Goal: Task Accomplishment & Management: Manage account settings

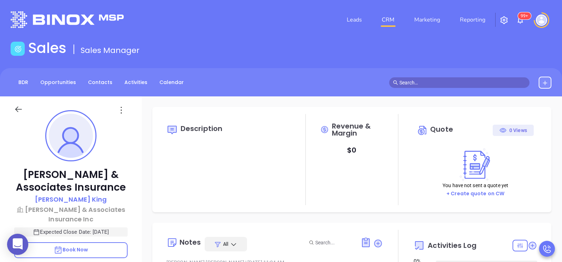
type input "[DATE]"
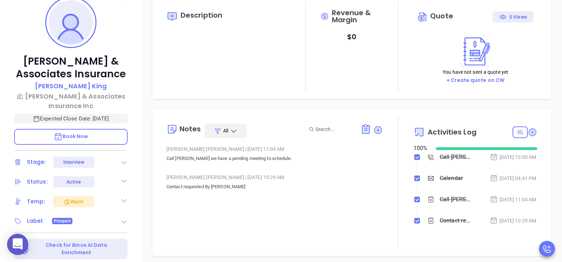
type input "Karina Genovez"
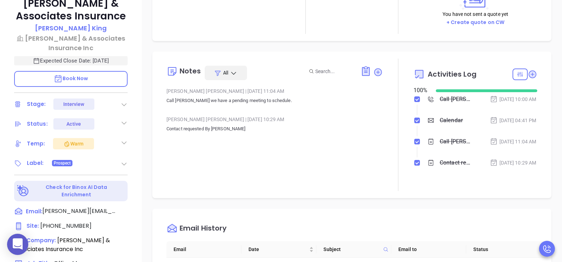
scroll to position [177, 0]
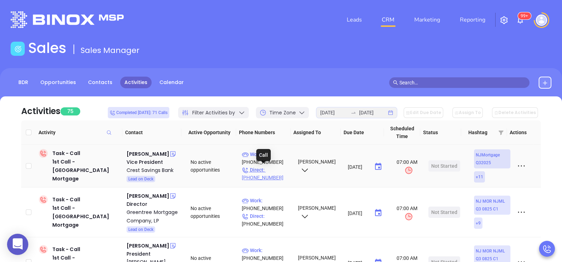
click at [274, 171] on p "Direct : (609) 522-5115" at bounding box center [267, 174] width 50 height 16
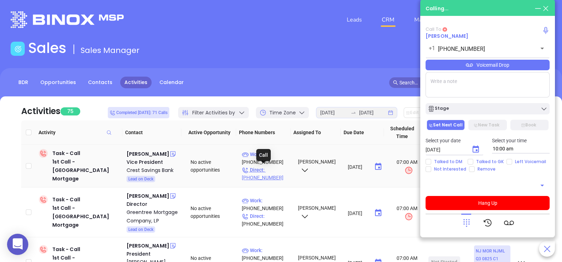
type input "(609) 522-5115"
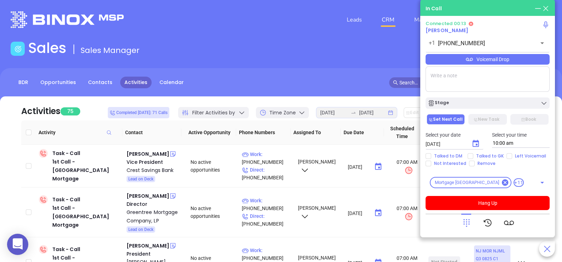
click at [465, 223] on icon at bounding box center [467, 223] width 10 height 10
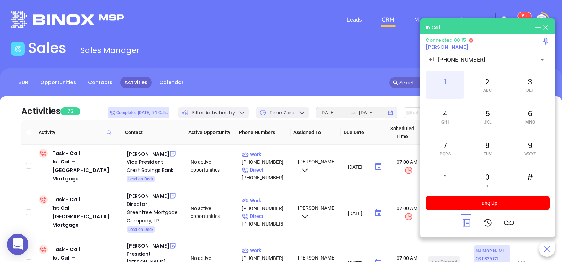
click at [447, 88] on div "1" at bounding box center [445, 85] width 39 height 28
click at [449, 154] on span "PQRS" at bounding box center [445, 154] width 11 height 5
click at [489, 86] on div "2 ABC" at bounding box center [487, 85] width 39 height 28
click at [529, 150] on div "9 WXYZ" at bounding box center [530, 148] width 39 height 28
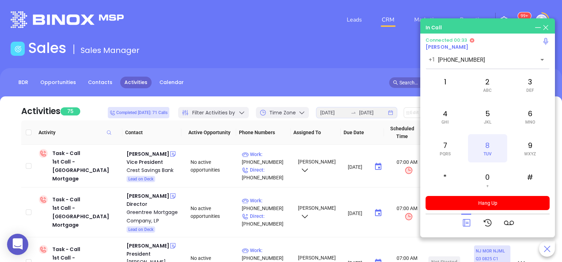
click at [492, 152] on div "8 TUV" at bounding box center [487, 148] width 39 height 28
click at [524, 120] on div "6 MNO" at bounding box center [530, 117] width 39 height 28
click at [488, 121] on span "JKL" at bounding box center [487, 122] width 7 height 5
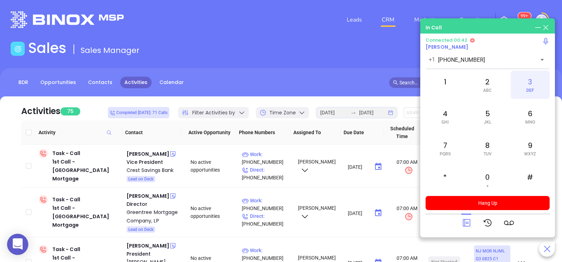
click at [523, 92] on div "3 DEF" at bounding box center [530, 85] width 39 height 28
click at [532, 111] on div "6 MNO" at bounding box center [530, 117] width 39 height 28
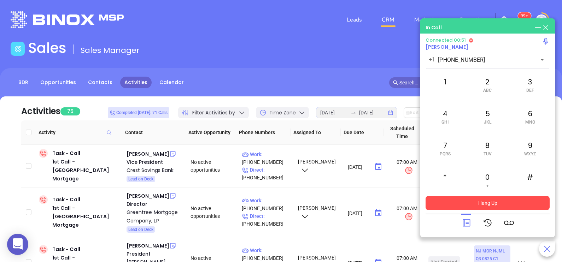
click at [501, 200] on button "Hang Up" at bounding box center [488, 203] width 124 height 14
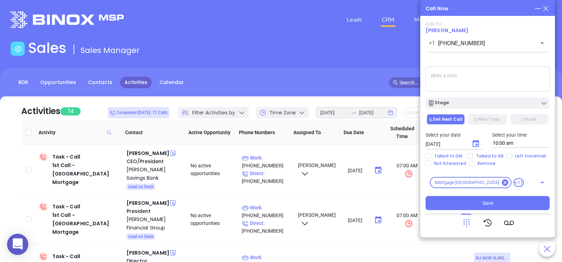
click at [548, 7] on icon at bounding box center [546, 9] width 8 height 8
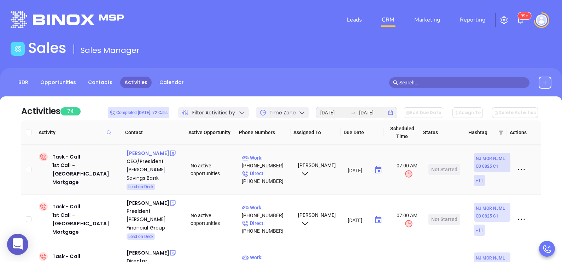
click at [152, 154] on div "George Halski" at bounding box center [148, 153] width 43 height 8
click at [276, 173] on p "Direct : (201) 991-0001" at bounding box center [267, 178] width 50 height 16
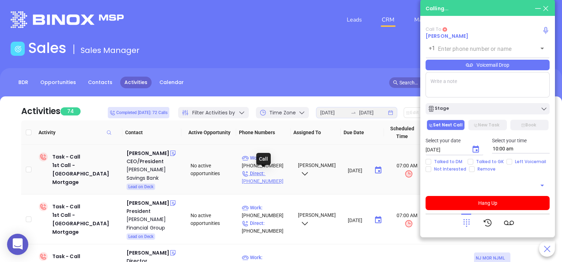
type input "(201) 991-0001"
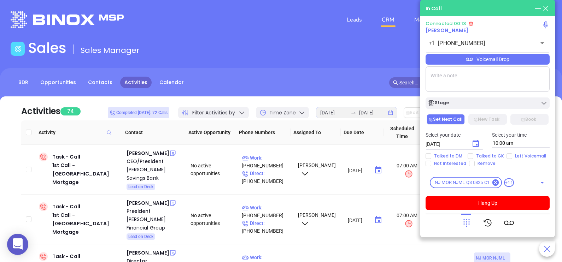
click at [536, 57] on div "Voicemail Drop" at bounding box center [488, 59] width 124 height 11
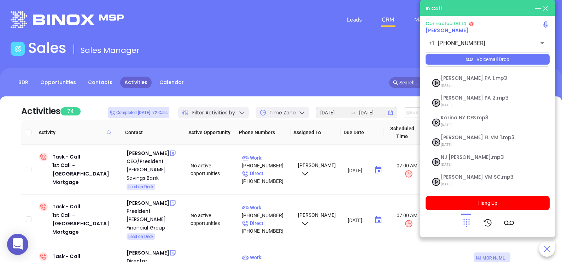
scroll to position [97, 0]
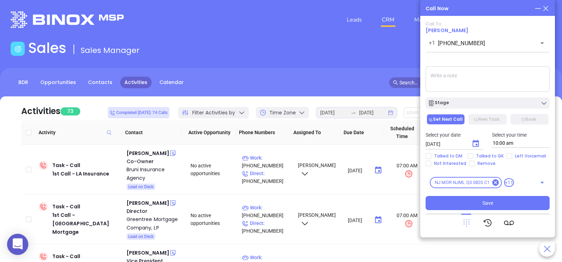
click at [464, 221] on icon at bounding box center [467, 224] width 6 height 8
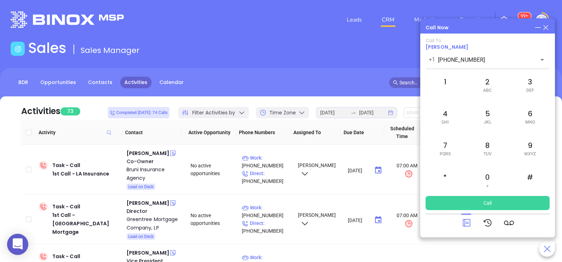
click at [467, 219] on icon at bounding box center [467, 223] width 10 height 10
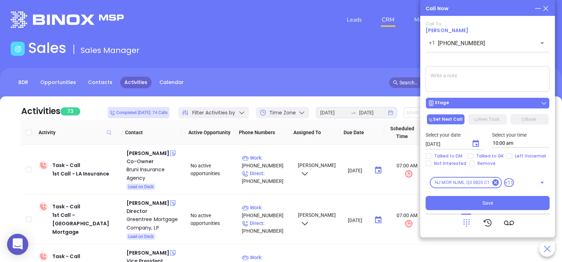
click at [503, 99] on button "Stage" at bounding box center [488, 103] width 124 height 11
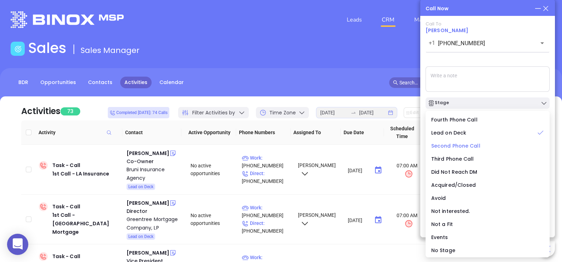
click at [470, 145] on span "Second Phone Call" at bounding box center [456, 146] width 49 height 7
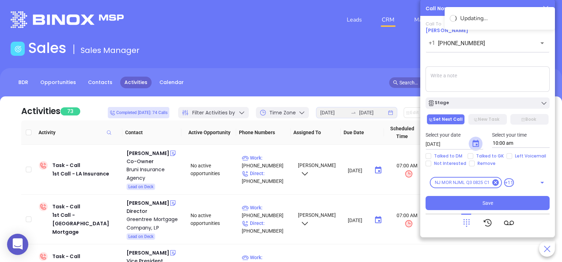
click at [476, 144] on icon "Choose date, selected date is Sep 4, 2025" at bounding box center [476, 144] width 8 height 8
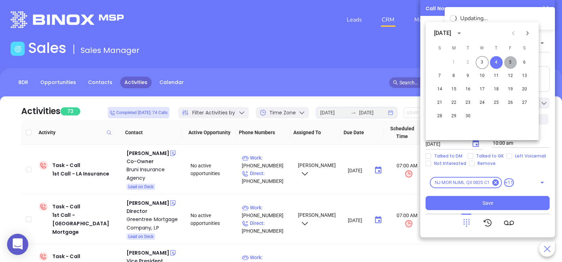
click at [511, 64] on button "5" at bounding box center [510, 62] width 13 height 13
type input "09/05/2025"
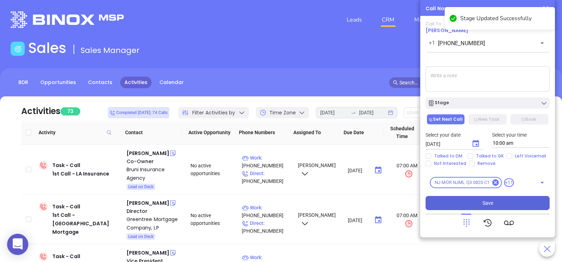
click at [473, 200] on button "Save" at bounding box center [488, 203] width 124 height 14
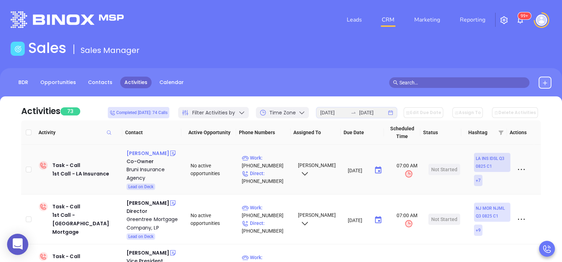
click at [146, 155] on div "Shannon Bruni" at bounding box center [148, 153] width 43 height 8
drag, startPoint x: 288, startPoint y: 173, endPoint x: 271, endPoint y: 176, distance: 17.3
click at [271, 176] on td "Work : (985) 329-2272 Direct : (985) 329-2272" at bounding box center [267, 170] width 56 height 50
click at [271, 176] on p "Direct : (985) 329-2272" at bounding box center [267, 178] width 50 height 16
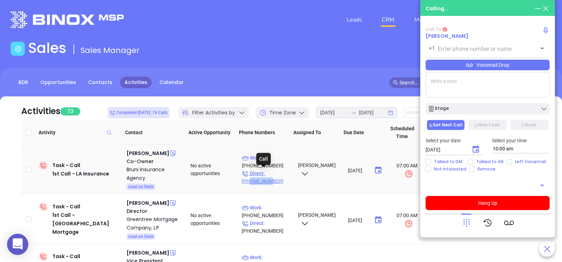
type input "(985) 329-2272"
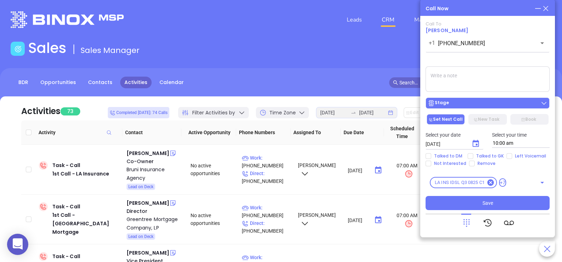
click at [485, 108] on button "Stage" at bounding box center [488, 103] width 124 height 11
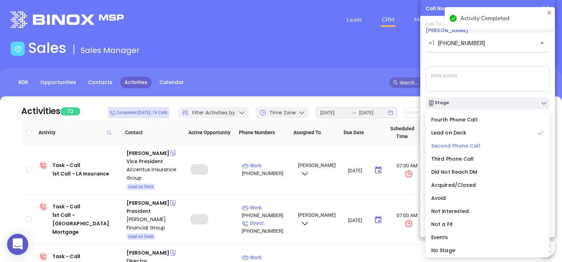
click at [459, 145] on span "Second Phone Call" at bounding box center [456, 146] width 49 height 7
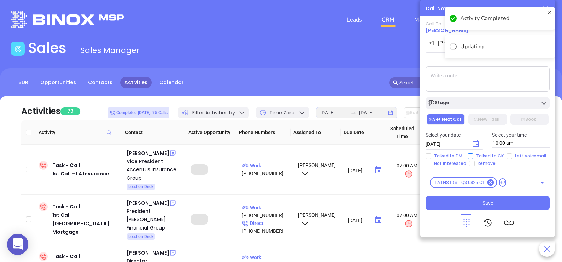
click at [477, 157] on span "Talked to GK" at bounding box center [490, 157] width 33 height 6
click at [474, 157] on input "Talked to GK" at bounding box center [471, 157] width 6 height 6
checkbox input "true"
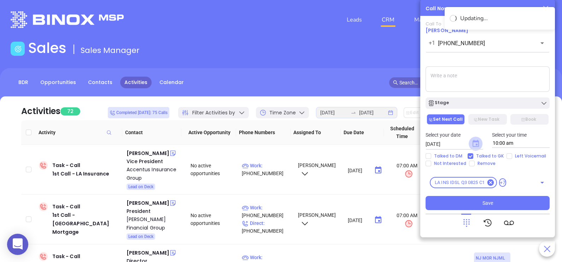
click at [477, 145] on icon "Choose date, selected date is Sep 4, 2025" at bounding box center [476, 143] width 6 height 7
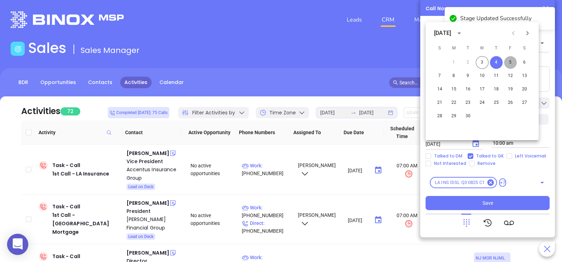
click at [511, 65] on button "5" at bounding box center [510, 62] width 13 height 13
type input "09/05/2025"
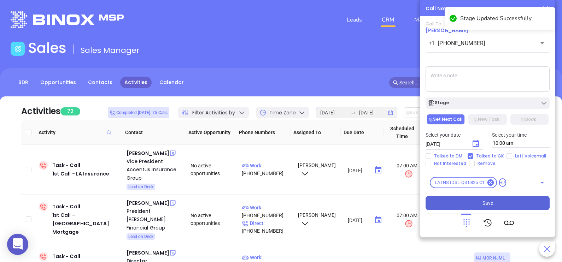
click at [501, 201] on button "Save" at bounding box center [488, 203] width 124 height 14
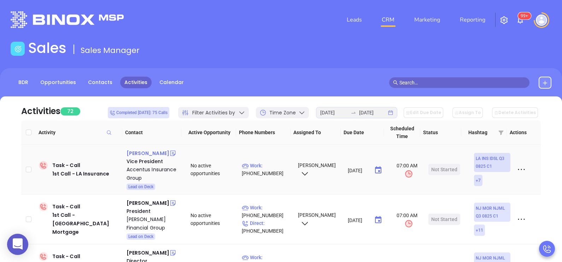
click at [149, 153] on div "Kerri Lyman" at bounding box center [148, 153] width 43 height 8
click at [266, 166] on p "Work : (888) 796-6571" at bounding box center [267, 170] width 50 height 16
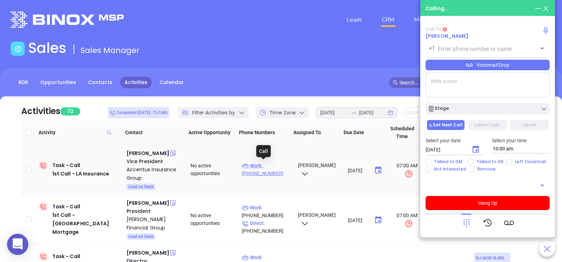
type input "(888) 796-6571"
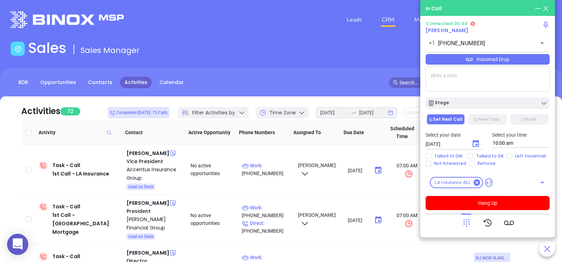
click at [470, 225] on icon at bounding box center [467, 223] width 10 height 10
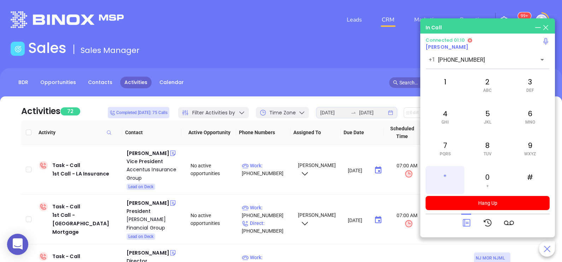
click at [441, 172] on div "*" at bounding box center [445, 180] width 39 height 28
click at [454, 179] on div "*" at bounding box center [445, 180] width 39 height 28
click at [490, 175] on div "0 +" at bounding box center [487, 180] width 39 height 28
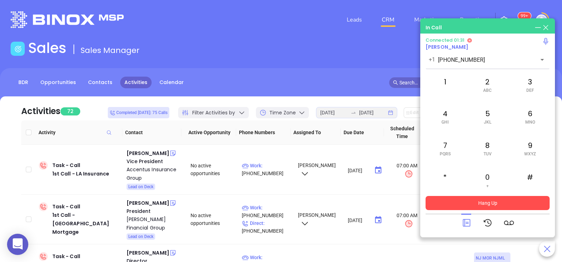
click at [496, 204] on button "Hang Up" at bounding box center [488, 203] width 124 height 14
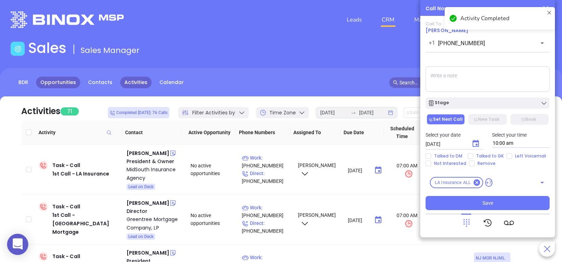
click at [48, 81] on link "Opportunities" at bounding box center [58, 83] width 44 height 12
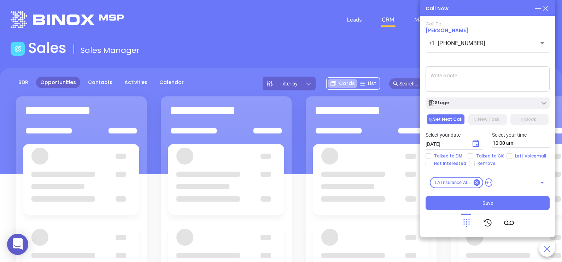
click at [310, 83] on icon at bounding box center [308, 83] width 7 height 7
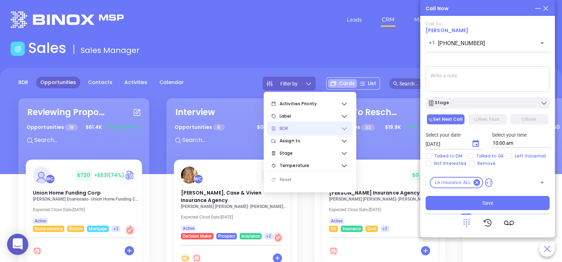
click at [342, 129] on icon at bounding box center [344, 128] width 7 height 7
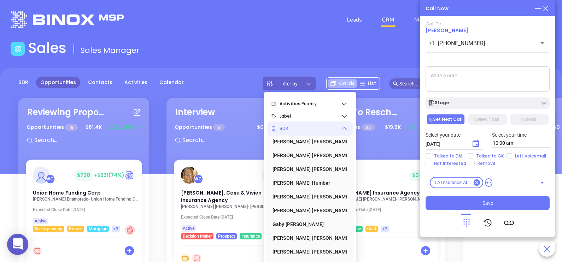
click at [342, 129] on icon at bounding box center [344, 128] width 5 height 3
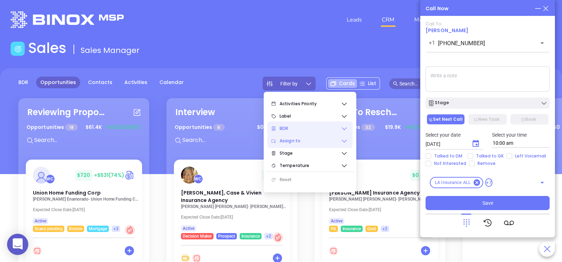
click at [341, 143] on icon at bounding box center [344, 141] width 7 height 7
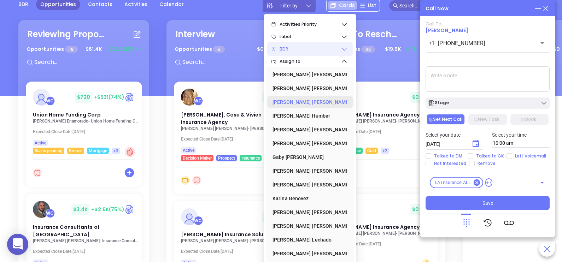
scroll to position [92, 0]
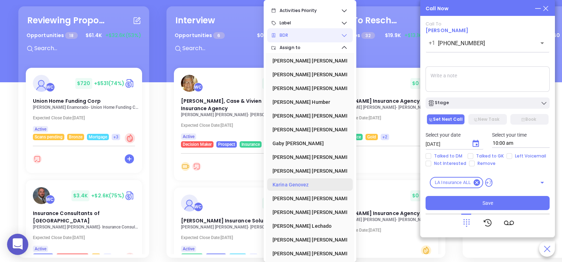
click at [305, 184] on div "Karina Genovez" at bounding box center [308, 185] width 71 height 14
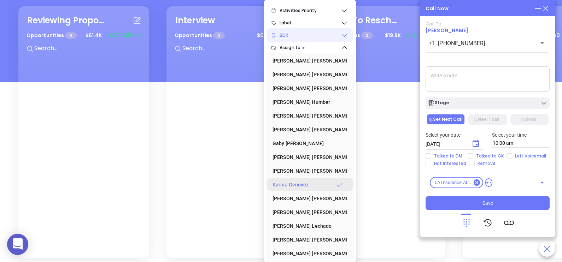
click at [305, 184] on div "Karina Genovez" at bounding box center [308, 185] width 71 height 14
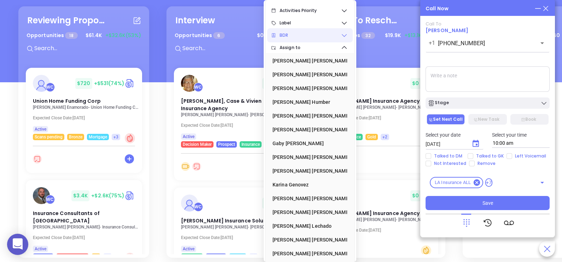
click at [346, 35] on icon at bounding box center [344, 35] width 7 height 7
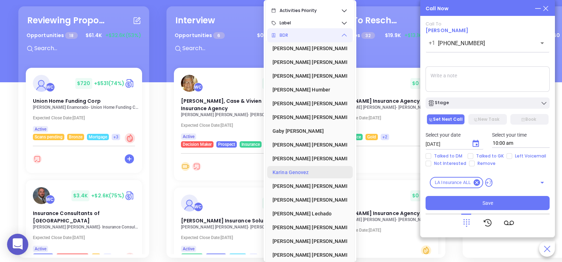
click at [294, 170] on div "Karina Genovez" at bounding box center [308, 173] width 71 height 14
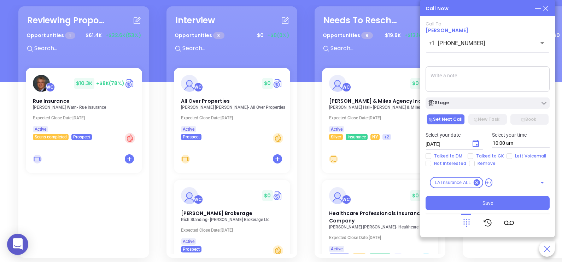
click at [162, 106] on div "Reviewing Proposal Opportunities 1 $ 61.4K +$32.6K (53%) WC $ 10.3K +$8K (78%) …" at bounding box center [456, 132] width 889 height 255
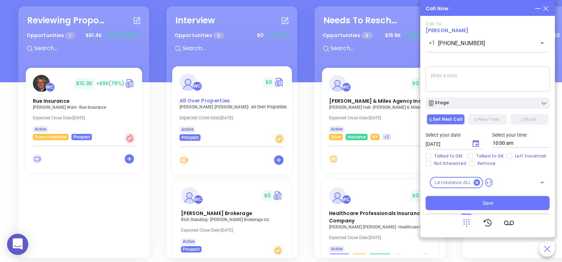
click at [203, 102] on span "All Over Properties" at bounding box center [204, 100] width 51 height 7
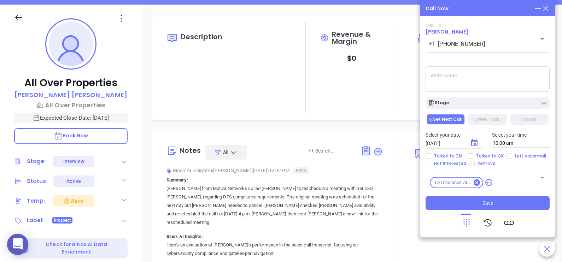
type input "09/04/2025"
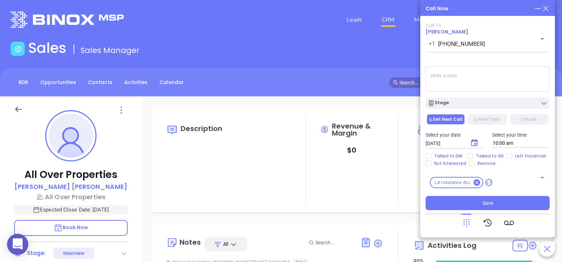
scroll to position [205, 0]
type input "Karina Genovez"
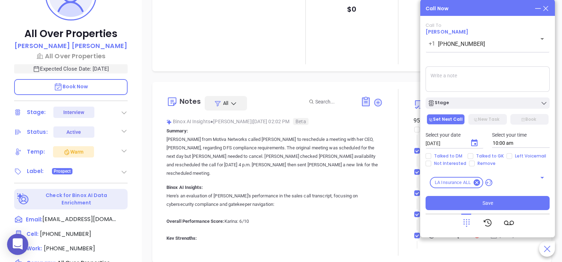
scroll to position [141, 0]
click at [537, 8] on icon at bounding box center [539, 8] width 6 height 0
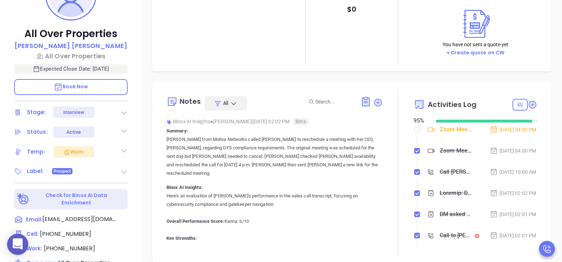
type input "09/04/2025"
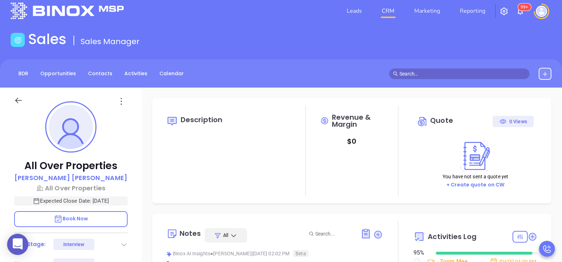
scroll to position [0, 0]
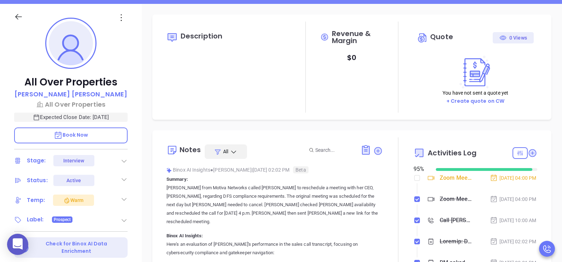
type input "Karina Genovez"
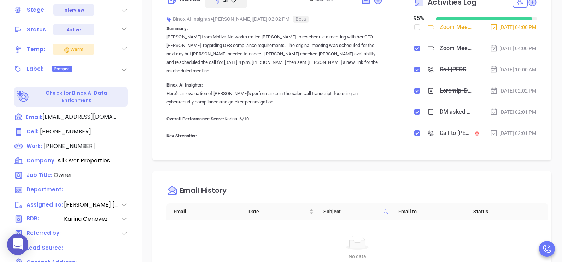
scroll to position [329, 0]
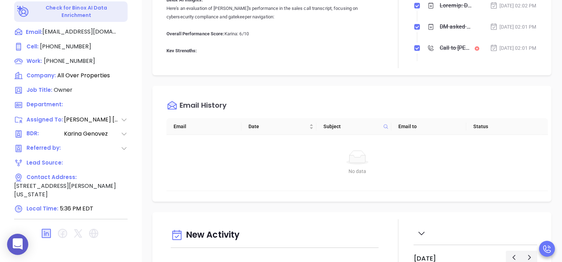
click at [391, 210] on div "Description Revenue & Margin $ 0 Quote 0 Views You have not sent a quote yet + …" at bounding box center [352, 15] width 421 height 495
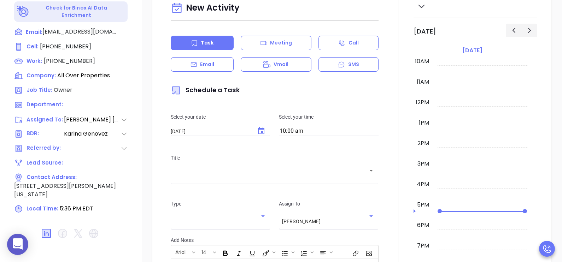
scroll to position [230, 0]
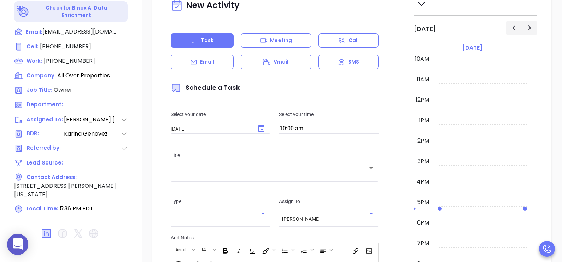
click at [215, 55] on div "Email" at bounding box center [202, 62] width 63 height 15
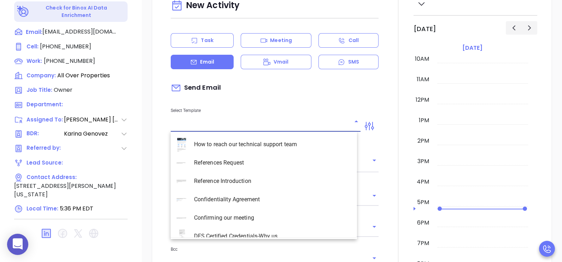
click at [223, 122] on input "text" at bounding box center [260, 126] width 179 height 10
type input "Karina Genovez"
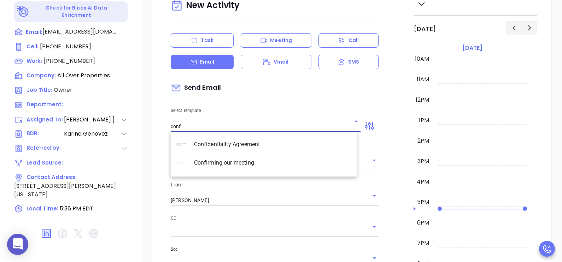
click at [229, 161] on li "Confirming our meeting" at bounding box center [264, 163] width 186 height 18
type input "Confirming our meeting"
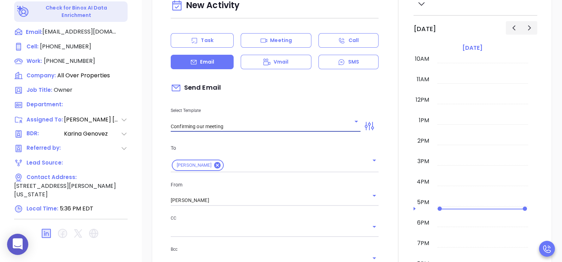
type input "Helen"
type input "Confirming our meeting"
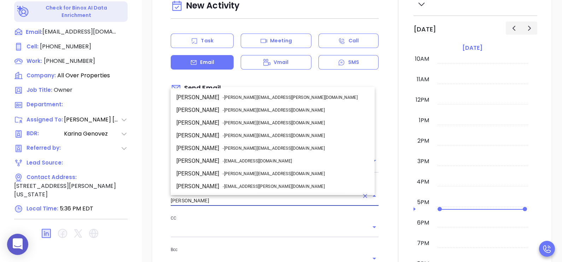
click at [294, 199] on input "Karina Genovez" at bounding box center [265, 201] width 188 height 10
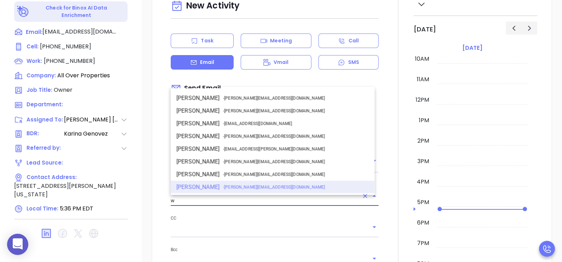
scroll to position [0, 0]
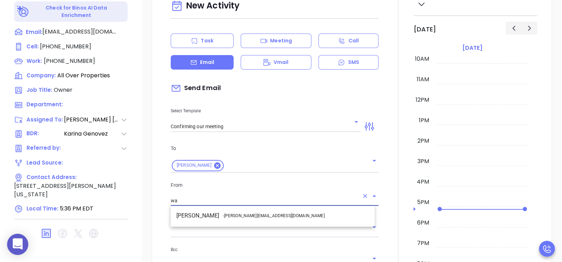
click at [286, 213] on li "Walter Contreras - walter@motiva.net" at bounding box center [273, 216] width 204 height 13
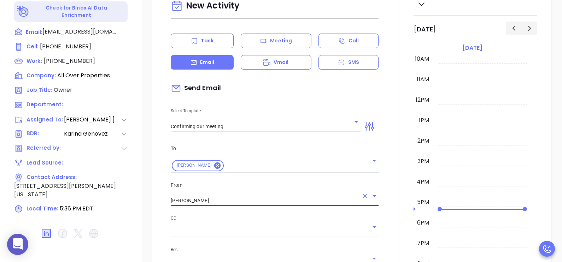
type input "[PERSON_NAME]"
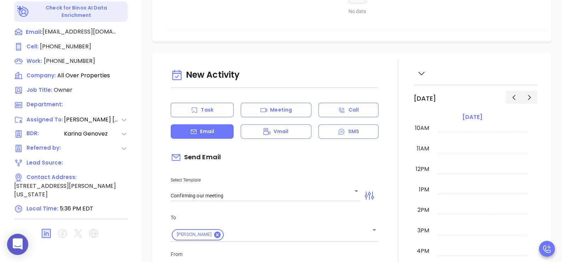
scroll to position [157, 0]
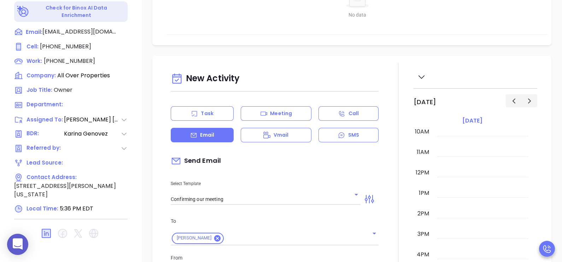
click at [552, 29] on div "Description Revenue & Margin $ 0 Quote 0 Views You have not sent a quote yet + …" at bounding box center [352, 15] width 421 height 495
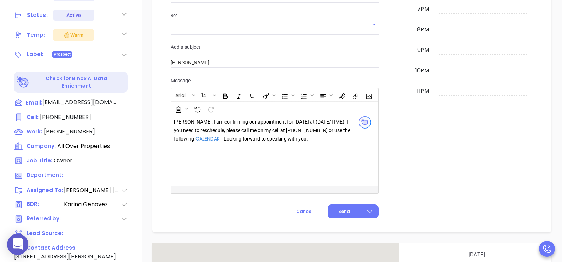
scroll to position [566, 0]
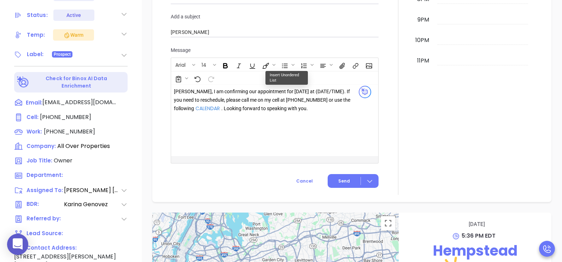
click at [296, 91] on div "Helen, I am confirming our appointment for tomorrow at (DATE/TIME). If you need…" at bounding box center [263, 100] width 178 height 25
click at [298, 91] on div "Helen, I am confirming our appointment for tomorrow (DATE/TIME). If you need to…" at bounding box center [263, 100] width 178 height 25
click at [306, 91] on div "Helen, I am confirming our appointment for tomorrow (9/4/TIME). If you need to …" at bounding box center [263, 100] width 178 height 25
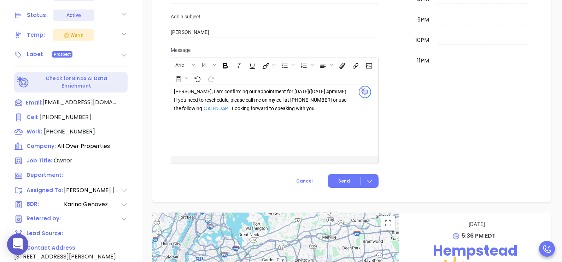
click at [329, 91] on div "Helen, I am confirming our appointment for tomorrow (9/4 at 4pm IME). If you ne…" at bounding box center [263, 100] width 178 height 25
click at [324, 110] on div "Helen, I am confirming our appointment for tomorrow (9/4 at 4pm ) . If you need…" at bounding box center [263, 100] width 178 height 25
click at [334, 179] on button "Send" at bounding box center [353, 181] width 51 height 14
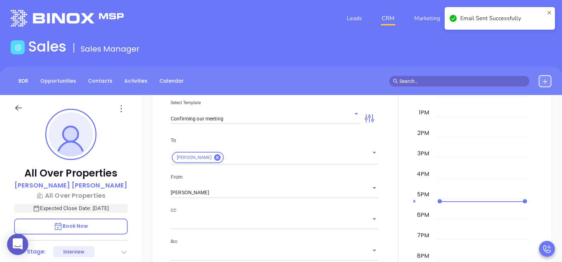
scroll to position [0, 0]
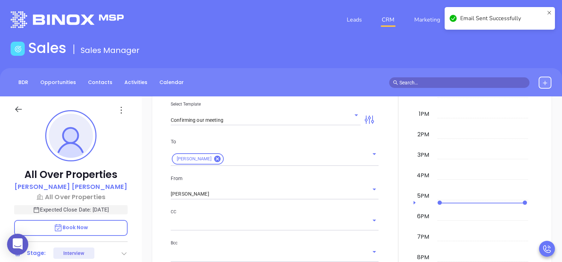
click at [129, 150] on div "All Over Properties Helen Taveras All Over Properties Expected Close Date: Sep …" at bounding box center [71, 261] width 142 height 328
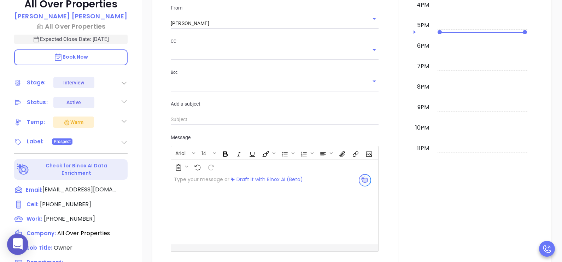
scroll to position [195, 0]
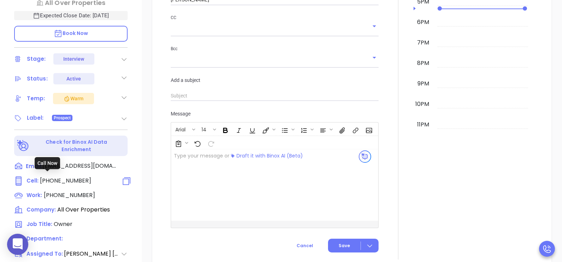
click at [69, 177] on span "(516) 322-8041" at bounding box center [65, 181] width 51 height 8
type input "(516) 322-8041"
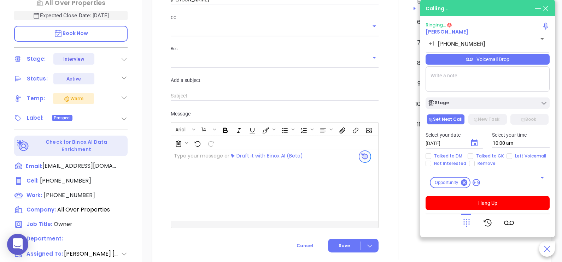
click at [122, 31] on p "Book Now" at bounding box center [71, 34] width 114 height 16
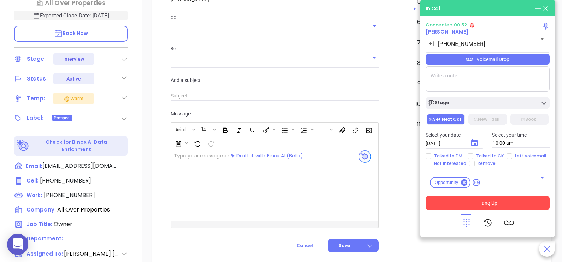
click at [501, 201] on button "Hang Up" at bounding box center [488, 203] width 124 height 14
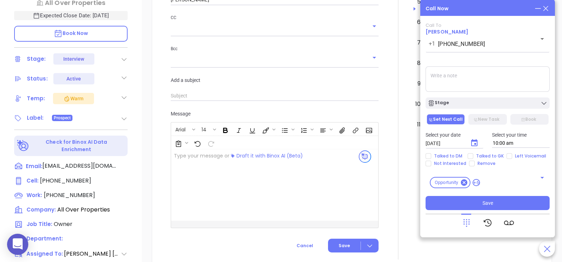
click at [546, 10] on icon at bounding box center [546, 9] width 8 height 8
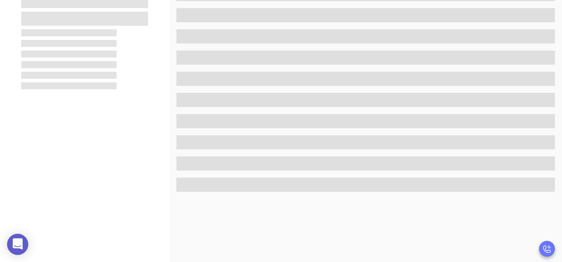
scroll to position [0, 0]
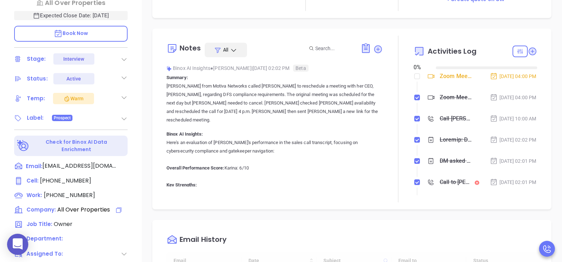
type input "09/04/2025"
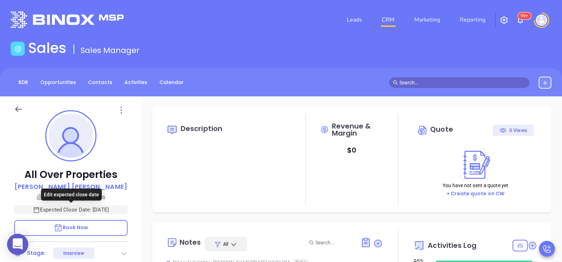
type input "Karina Genovez"
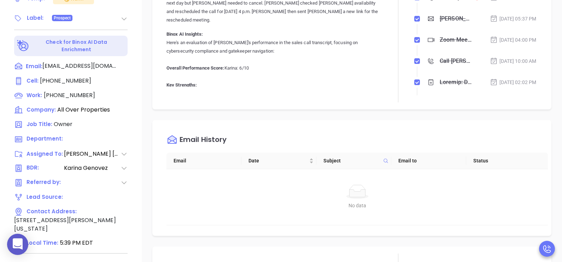
scroll to position [329, 0]
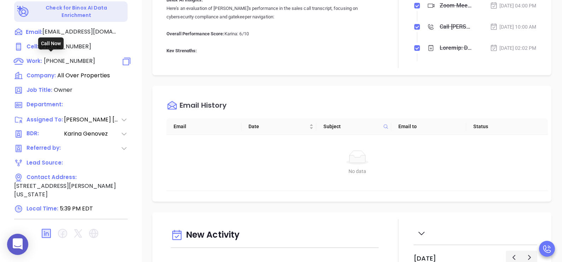
click at [70, 58] on span "(516) 252-4622" at bounding box center [69, 61] width 51 height 8
type input "(516) 252-4622"
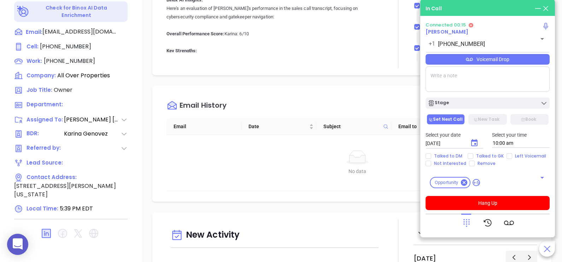
click at [510, 83] on textarea at bounding box center [488, 78] width 124 height 25
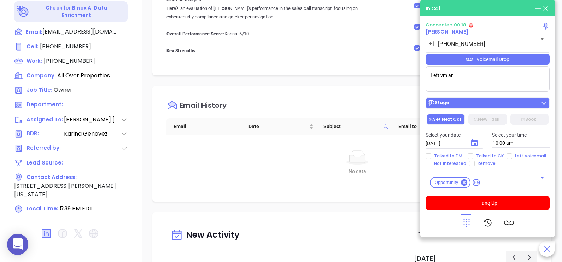
type textarea "Left vm and"
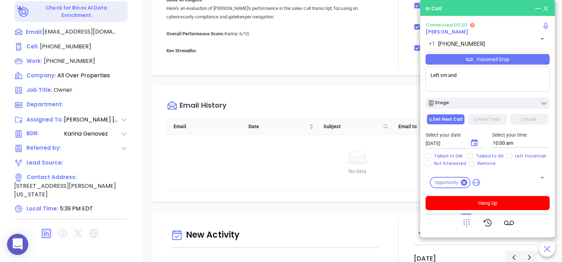
click at [527, 85] on textarea "Left vm and" at bounding box center [488, 78] width 124 height 25
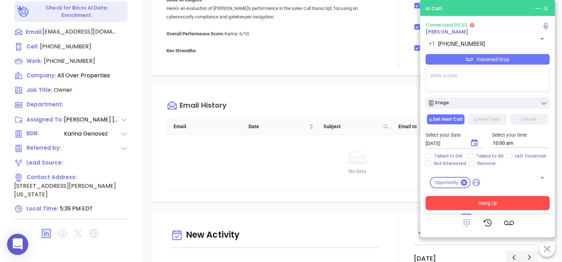
click at [517, 202] on button "Hang Up" at bounding box center [488, 203] width 124 height 14
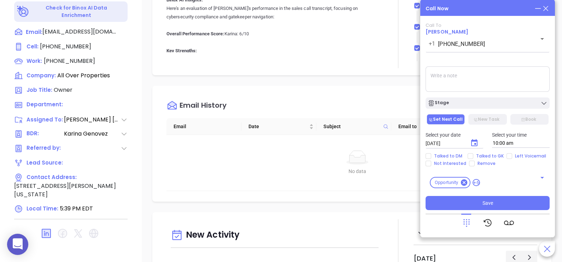
click at [546, 12] on icon at bounding box center [546, 9] width 8 height 8
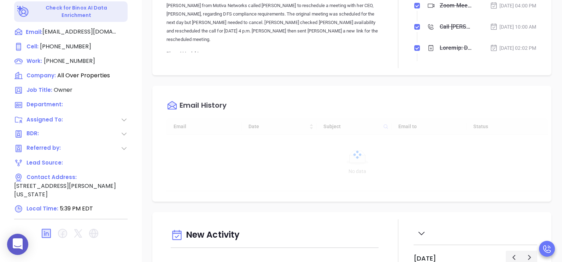
type input "09/04/2025"
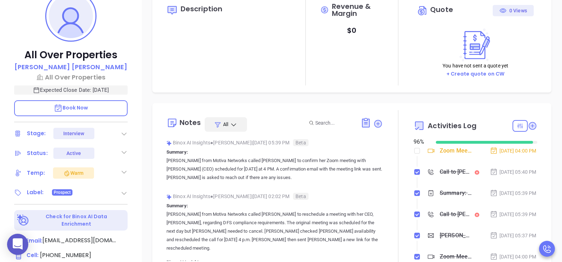
scroll to position [149, 0]
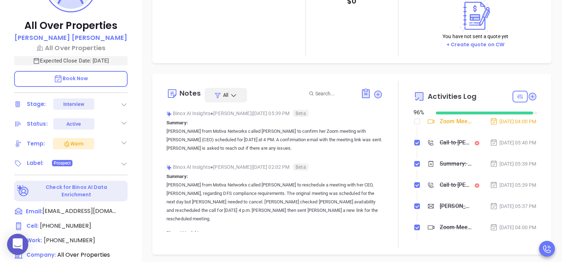
type input "Karina Genovez"
click at [376, 93] on icon at bounding box center [378, 94] width 7 height 7
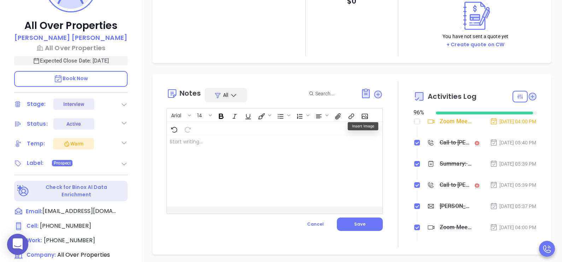
click at [300, 158] on div at bounding box center [267, 170] width 201 height 71
click at [349, 221] on button "Save" at bounding box center [360, 224] width 46 height 13
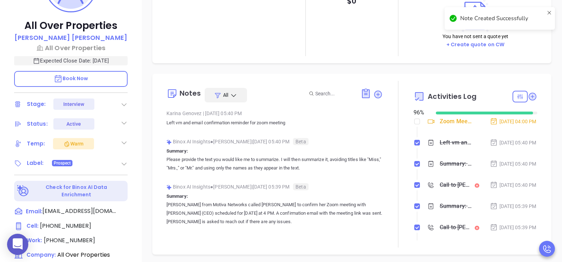
scroll to position [0, 0]
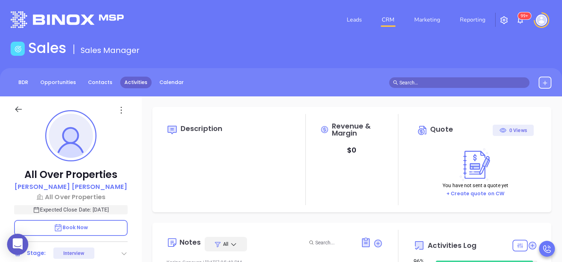
click at [127, 81] on link "Activities" at bounding box center [135, 83] width 31 height 12
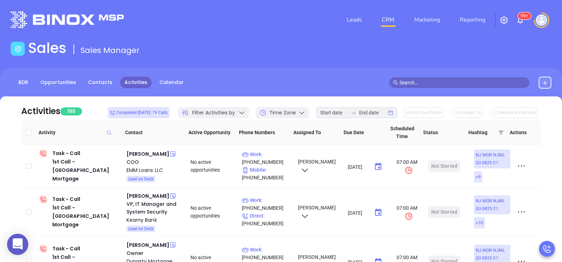
click at [326, 116] on div at bounding box center [356, 112] width 81 height 11
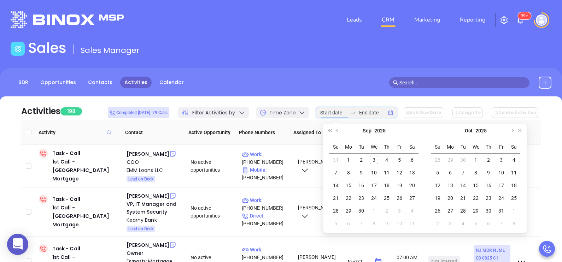
type input "2025-09-07"
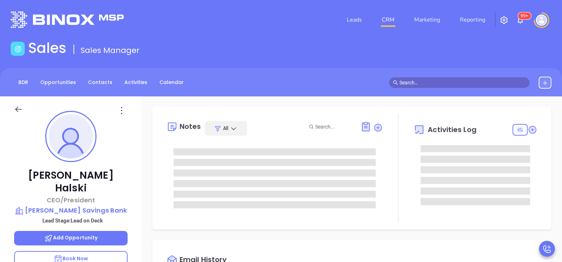
type input "[PERSON_NAME]"
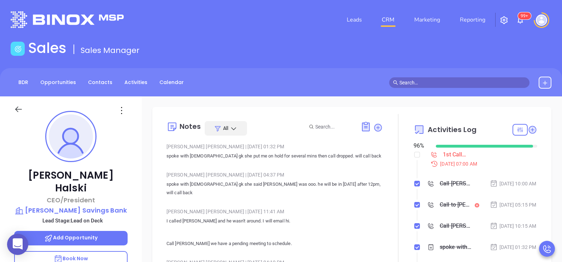
scroll to position [205, 0]
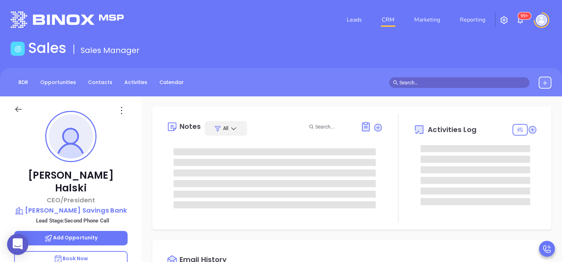
type input "10:00 am"
type input "[DATE]"
type input "[PERSON_NAME]"
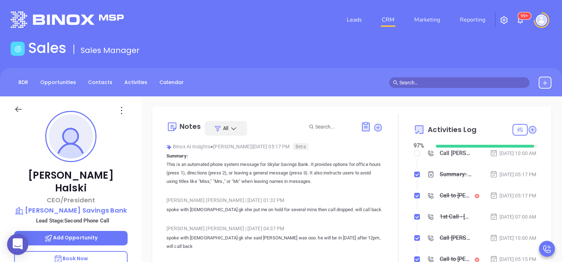
scroll to position [0, 0]
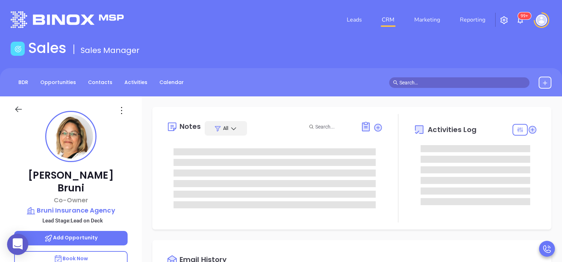
type input "[DATE]"
type input "[PERSON_NAME]"
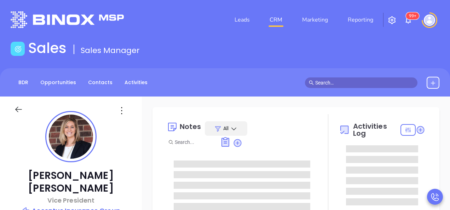
type input "[PERSON_NAME]"
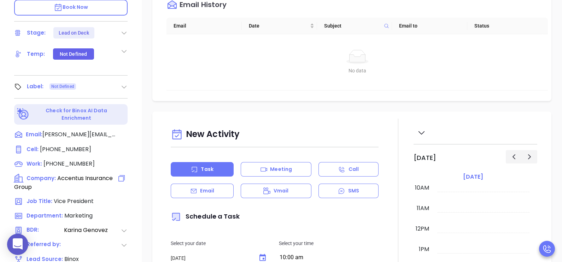
scroll to position [265, 0]
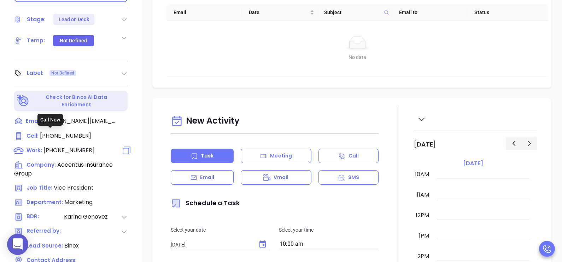
click at [77, 146] on span "(888) 796-6571" at bounding box center [69, 150] width 51 height 8
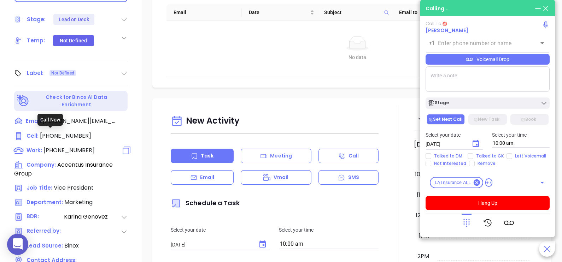
type input "(888) 796-6571"
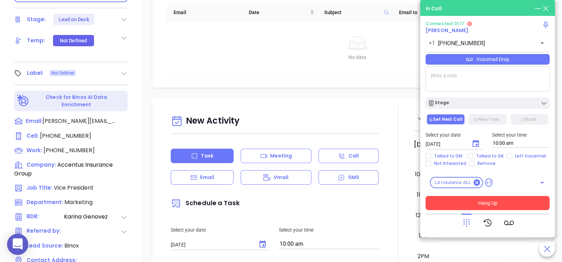
click at [450, 202] on button "Hang Up" at bounding box center [488, 203] width 124 height 14
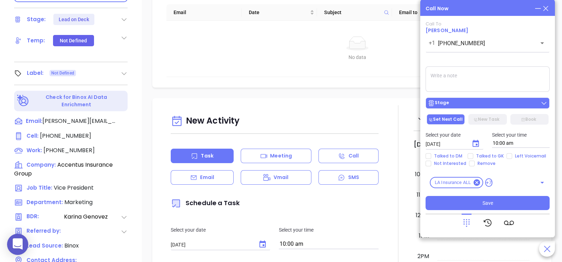
click at [450, 106] on div "Stage" at bounding box center [488, 103] width 120 height 7
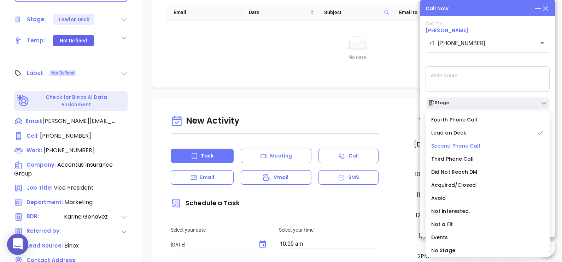
click at [450, 145] on span "Second Phone Call" at bounding box center [456, 146] width 49 height 7
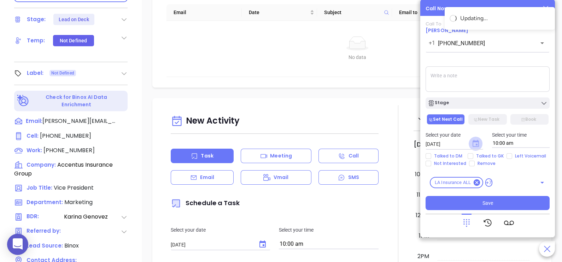
click at [450, 146] on icon "Choose date, selected date is Sep 4, 2025" at bounding box center [476, 143] width 6 height 7
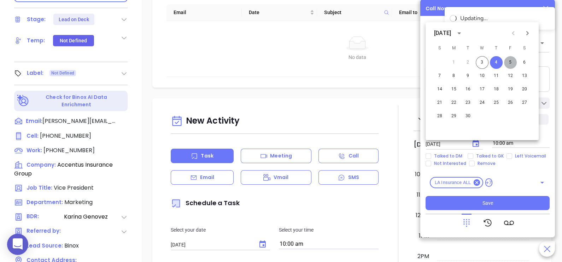
click at [450, 64] on button "5" at bounding box center [510, 62] width 13 height 13
type input "09/05/2025"
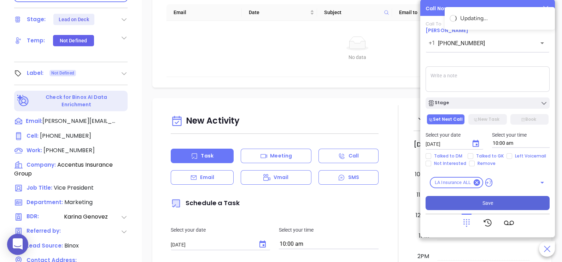
click at [450, 202] on button "Save" at bounding box center [488, 203] width 124 height 14
